Goal: Task Accomplishment & Management: Manage account settings

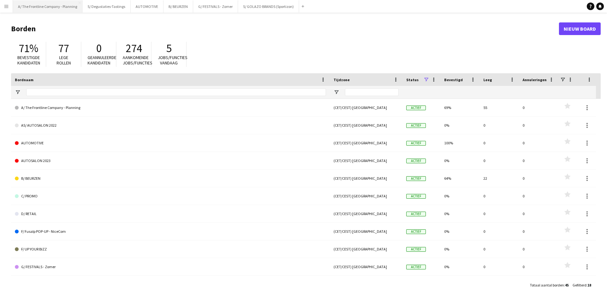
click at [56, 8] on button "A/ The Frontline Company - Planning Sluiten" at bounding box center [48, 6] width 70 height 12
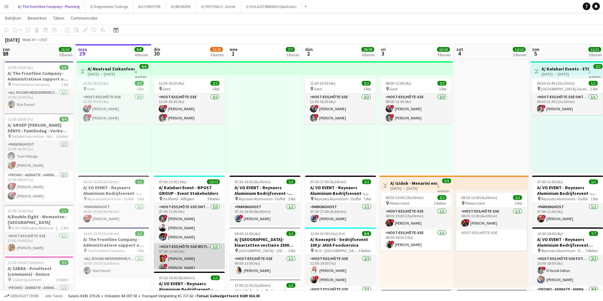
scroll to position [63, 0]
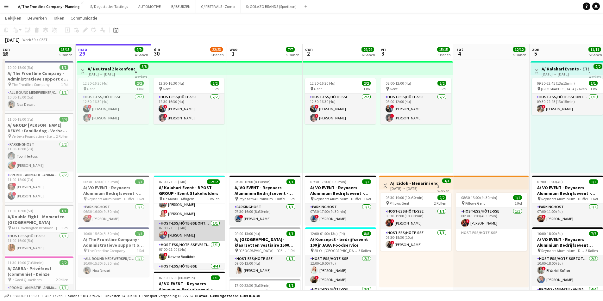
click at [196, 233] on app-card-role "Host-ess/Hôte-sse Onthaal-Accueill [DATE] 07:00-21:00 (14u) ! [PERSON_NAME]" at bounding box center [189, 231] width 71 height 22
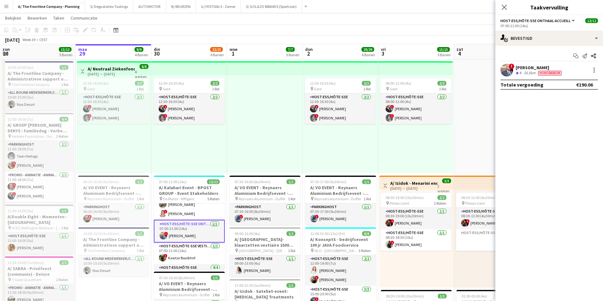
click at [529, 70] on div "[PERSON_NAME]" at bounding box center [538, 68] width 47 height 6
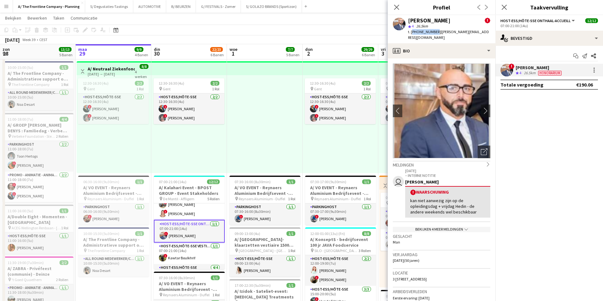
drag, startPoint x: 411, startPoint y: 33, endPoint x: 434, endPoint y: 34, distance: 23.1
click at [434, 34] on span "t. [PHONE_NUMBER]" at bounding box center [424, 31] width 33 height 5
copy span "[PHONE_NUMBER]"
click at [137, 8] on button "AUTOMOTIVE Sluiten" at bounding box center [149, 6] width 33 height 12
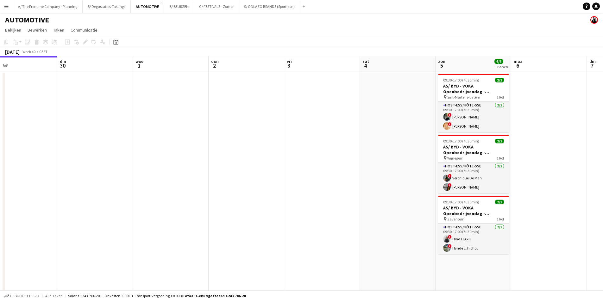
scroll to position [0, 211]
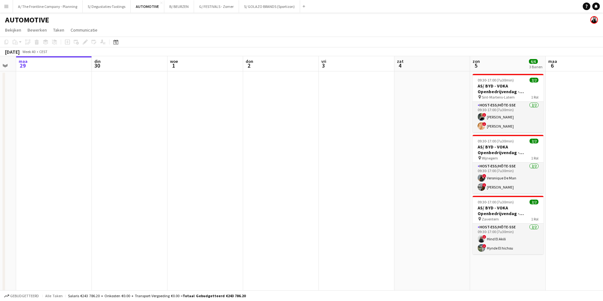
drag, startPoint x: 398, startPoint y: 130, endPoint x: 309, endPoint y: 130, distance: 88.9
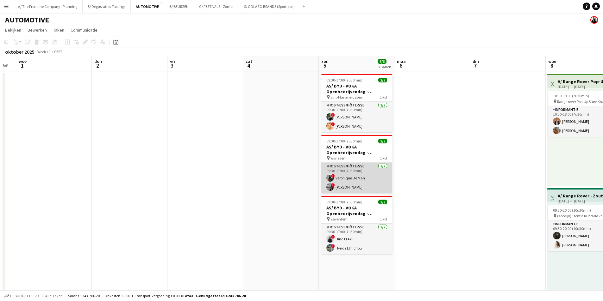
click at [367, 177] on app-card-role "Host-ess/Hôte-sse [DATE] 09:30-17:00 (7u30min) ! Veronique De Man ! [PERSON_NAM…" at bounding box center [356, 178] width 71 height 31
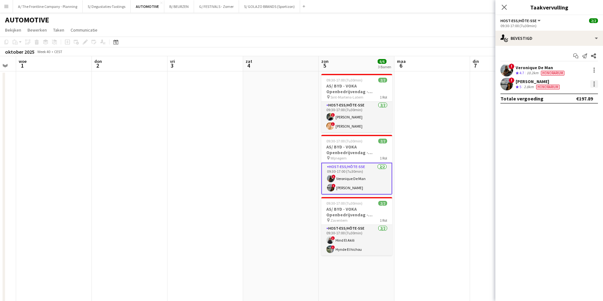
click at [593, 85] on div at bounding box center [594, 84] width 8 height 8
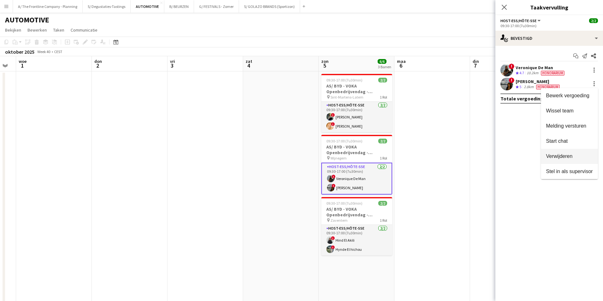
click at [568, 154] on span "Verwijderen" at bounding box center [559, 156] width 27 height 5
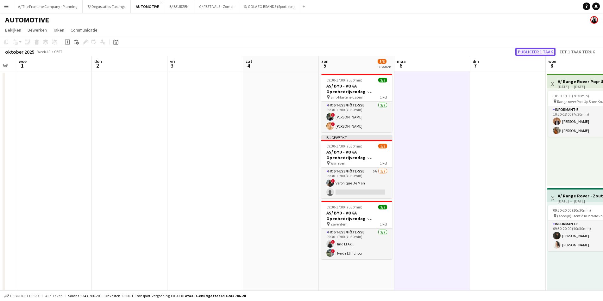
click at [535, 51] on button "Publiceer 1 taak" at bounding box center [535, 52] width 40 height 8
